Goal: Task Accomplishment & Management: Manage account settings

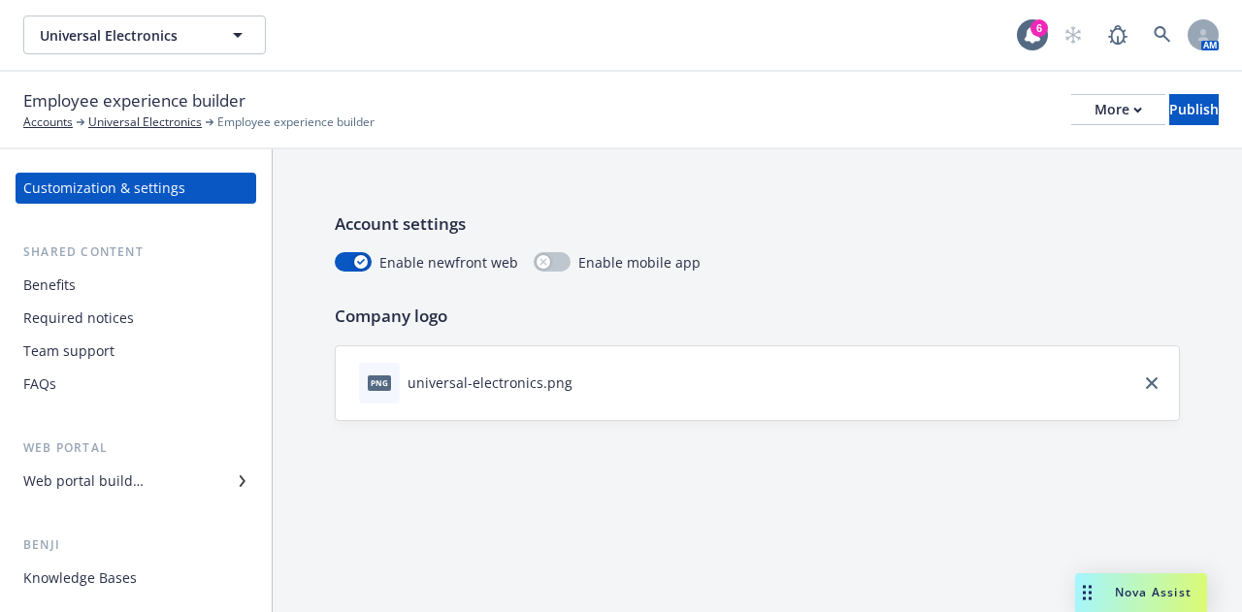
click at [115, 324] on div "Required notices" at bounding box center [78, 318] width 111 height 31
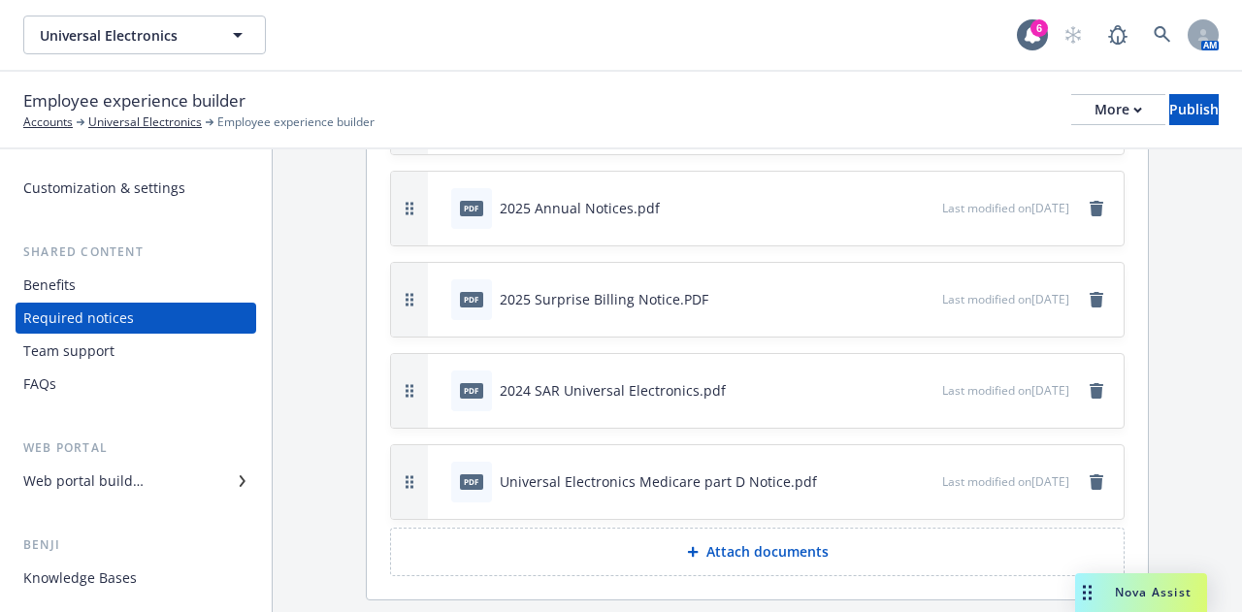
scroll to position [357, 0]
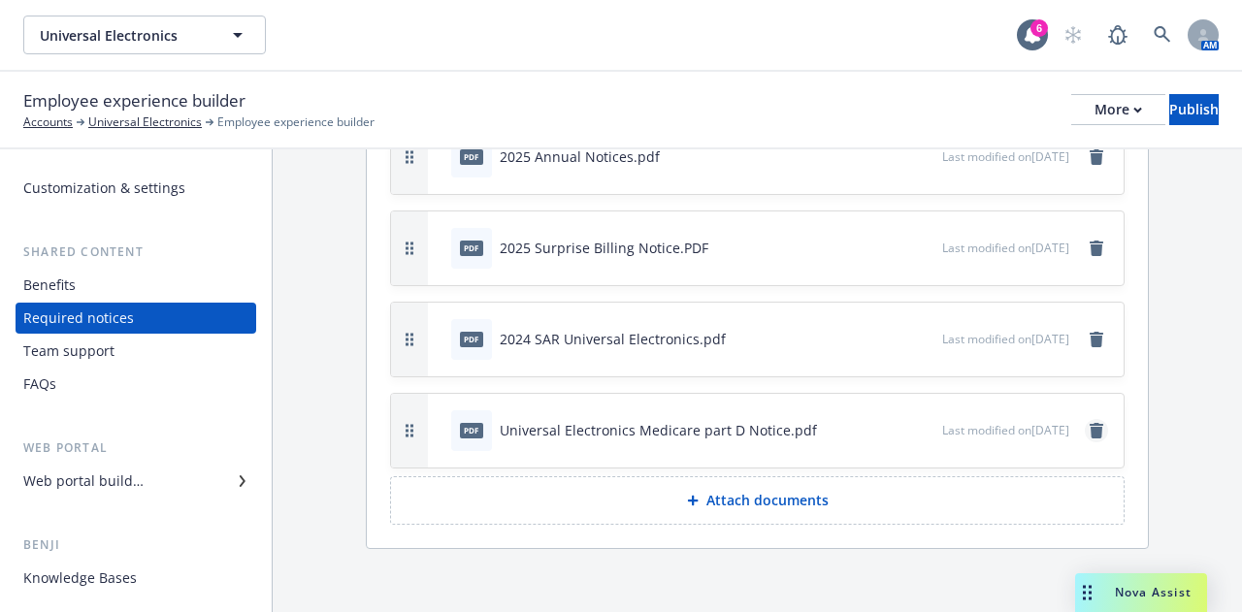
click at [1090, 426] on icon "remove" at bounding box center [1097, 431] width 14 height 16
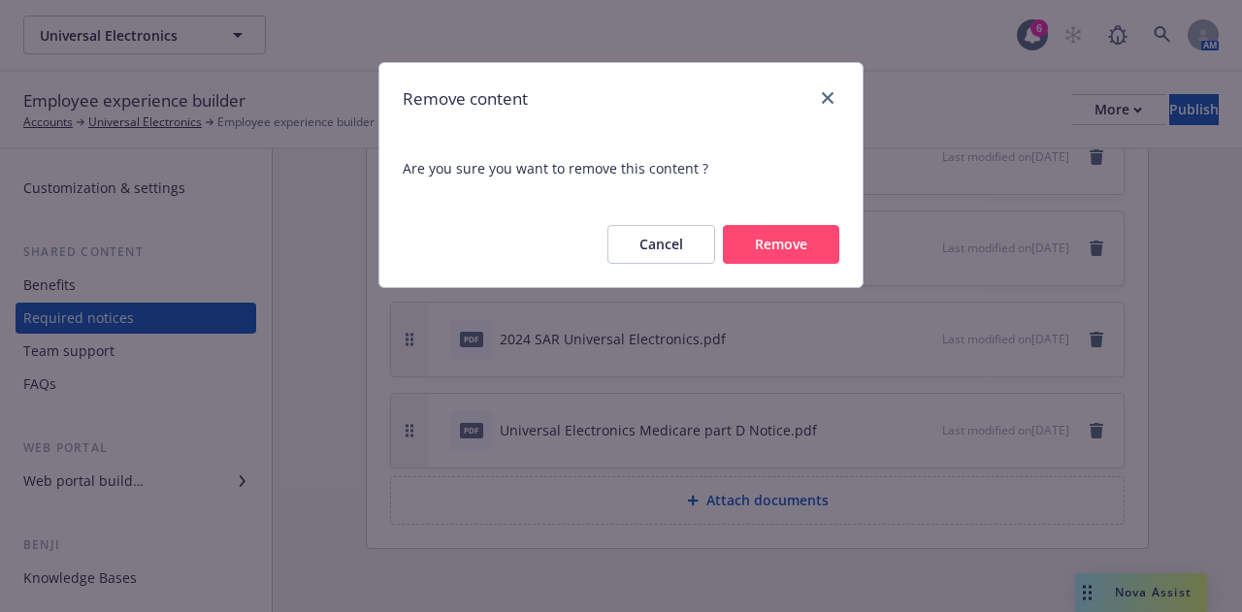
click at [795, 249] on button "Remove" at bounding box center [781, 244] width 116 height 39
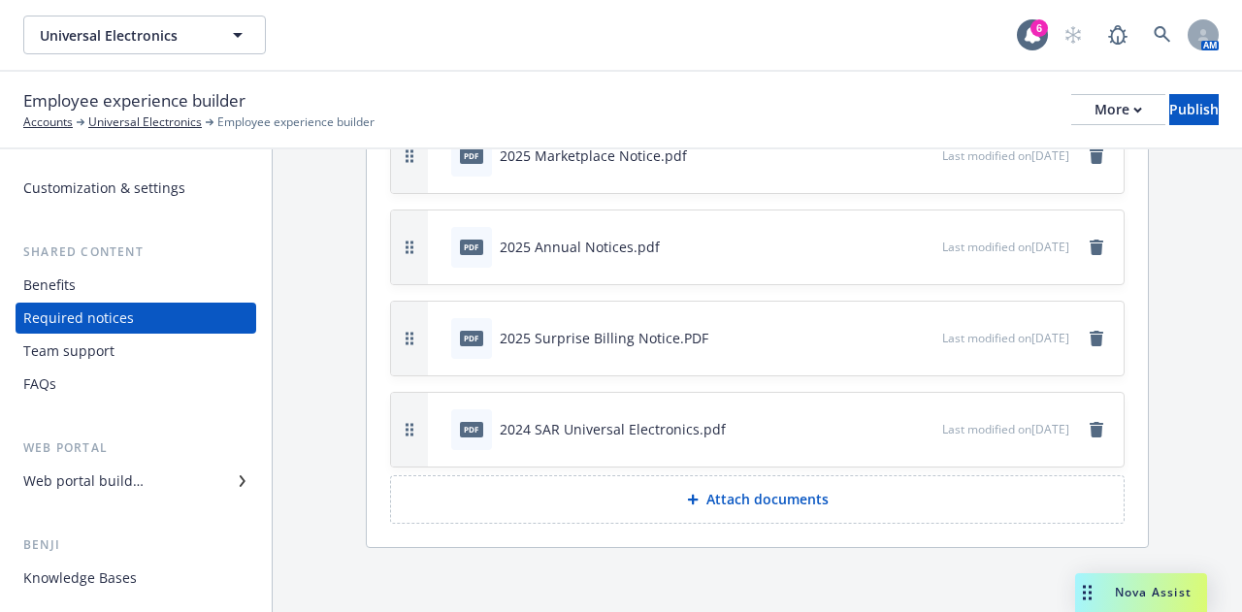
click at [755, 500] on p "Attach documents" at bounding box center [768, 499] width 122 height 19
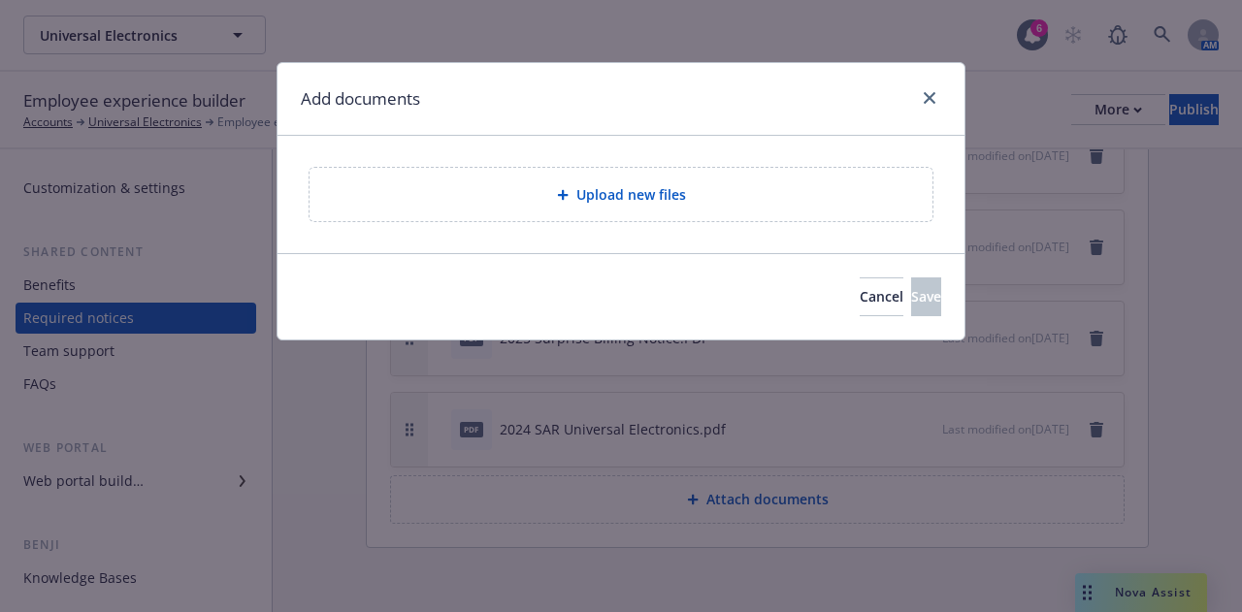
click at [588, 195] on span "Upload new files" at bounding box center [632, 194] width 110 height 20
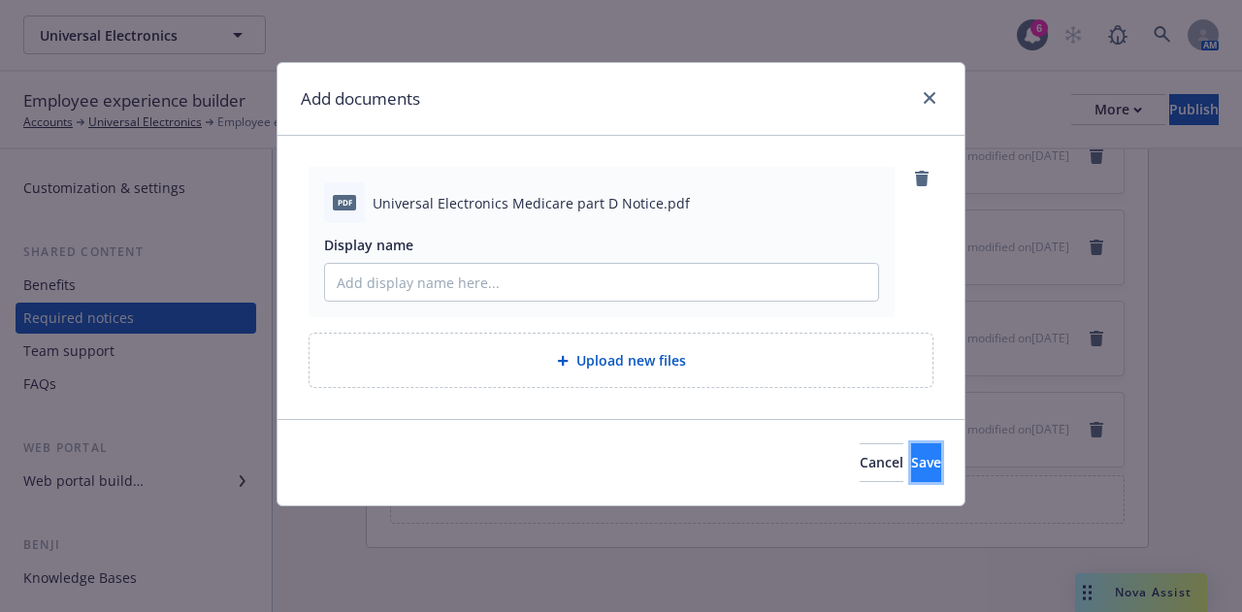
click at [911, 463] on span "Save" at bounding box center [926, 462] width 30 height 18
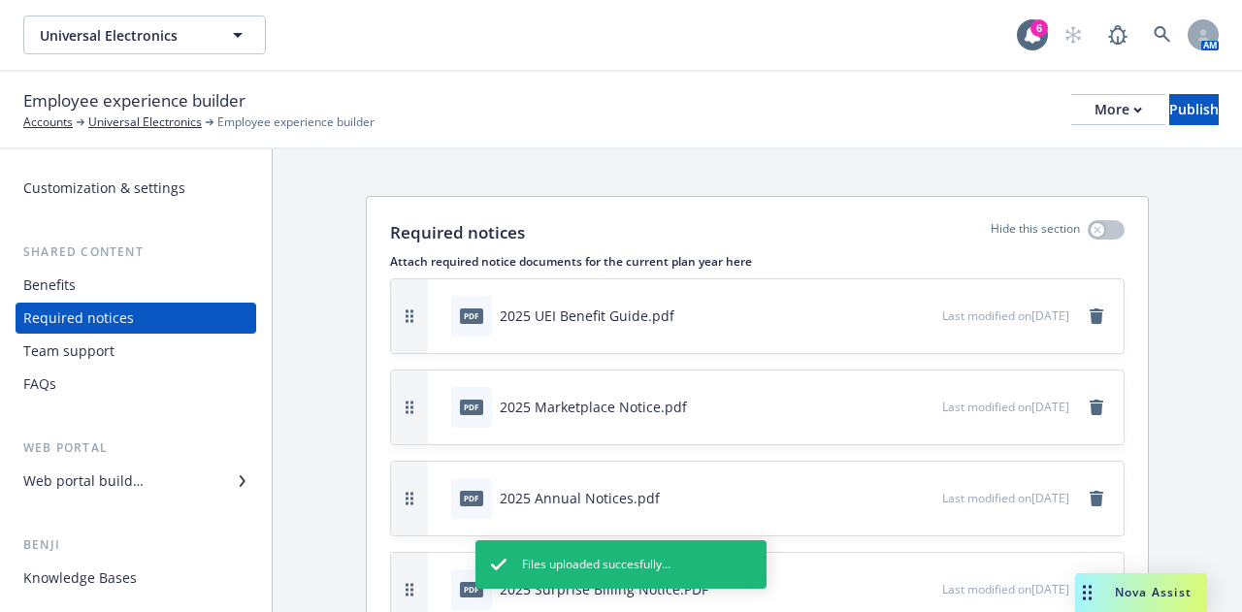
scroll to position [0, 0]
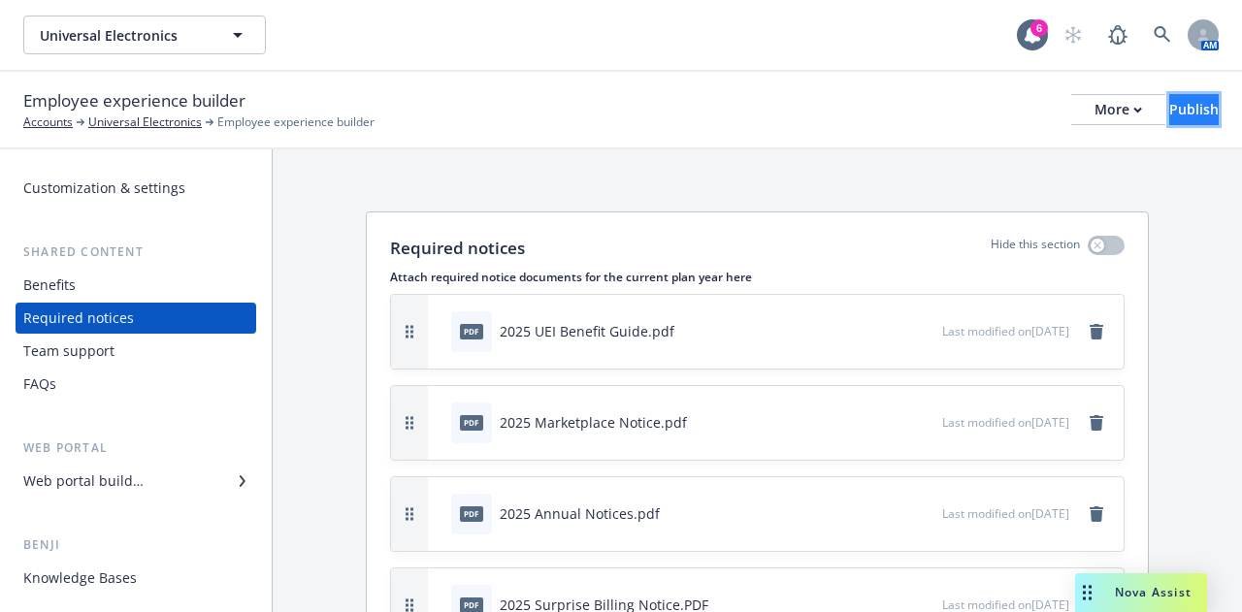
click at [1182, 114] on div "Publish" at bounding box center [1194, 109] width 49 height 29
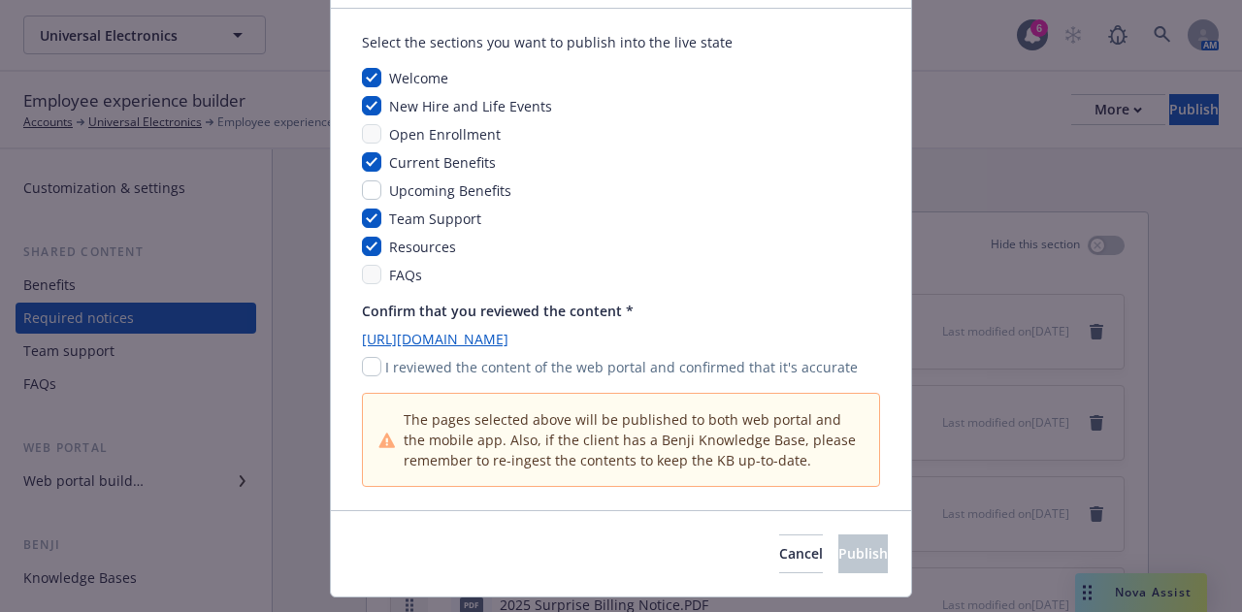
scroll to position [111, 0]
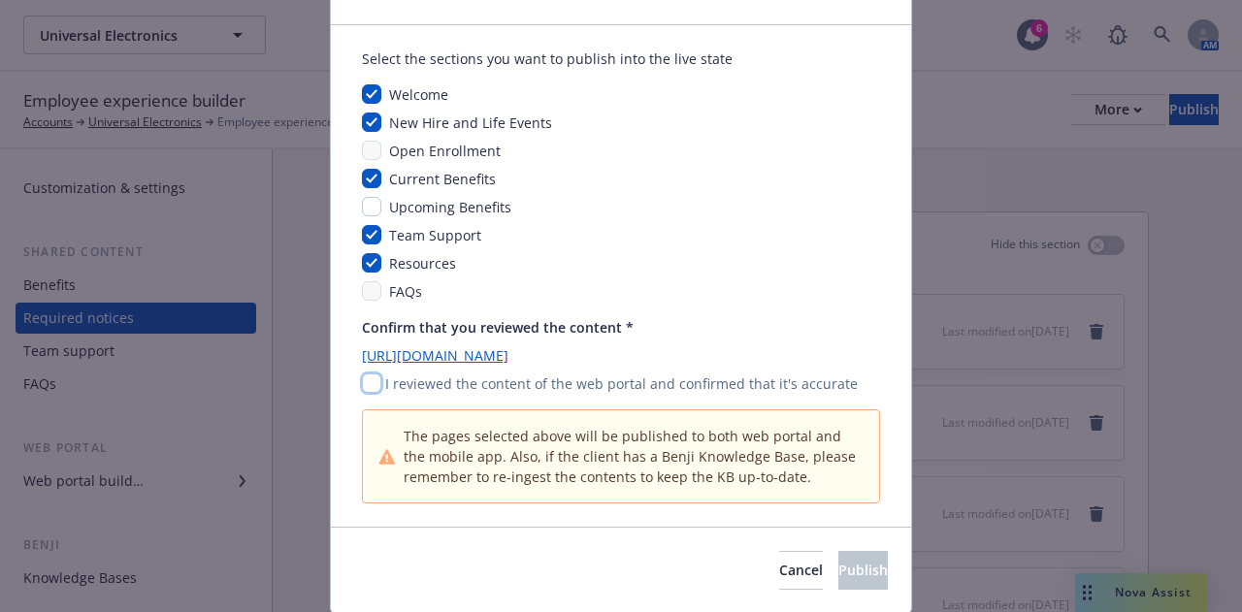
click at [362, 383] on input "checkbox" at bounding box center [371, 383] width 19 height 19
checkbox input "true"
click at [839, 576] on span "Publish" at bounding box center [863, 570] width 49 height 18
